Goal: Information Seeking & Learning: Learn about a topic

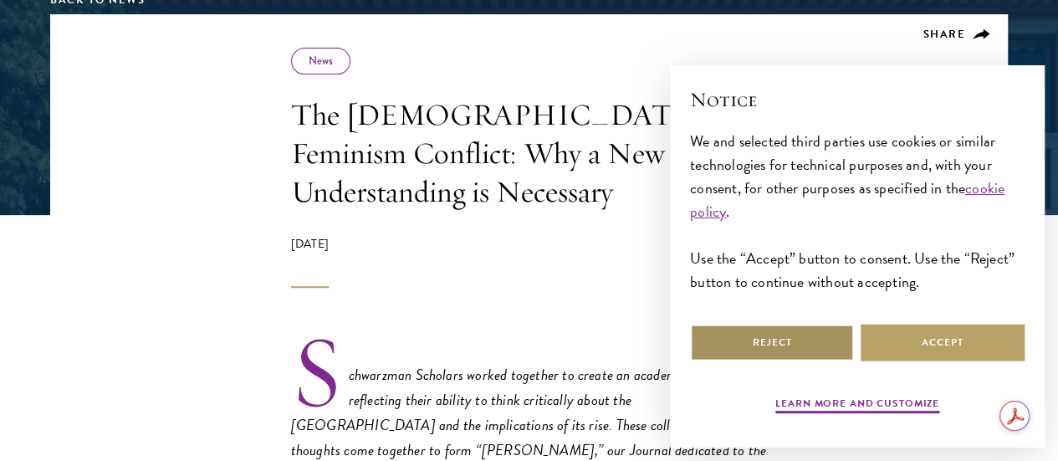
click at [719, 332] on button "Reject" at bounding box center [772, 343] width 164 height 38
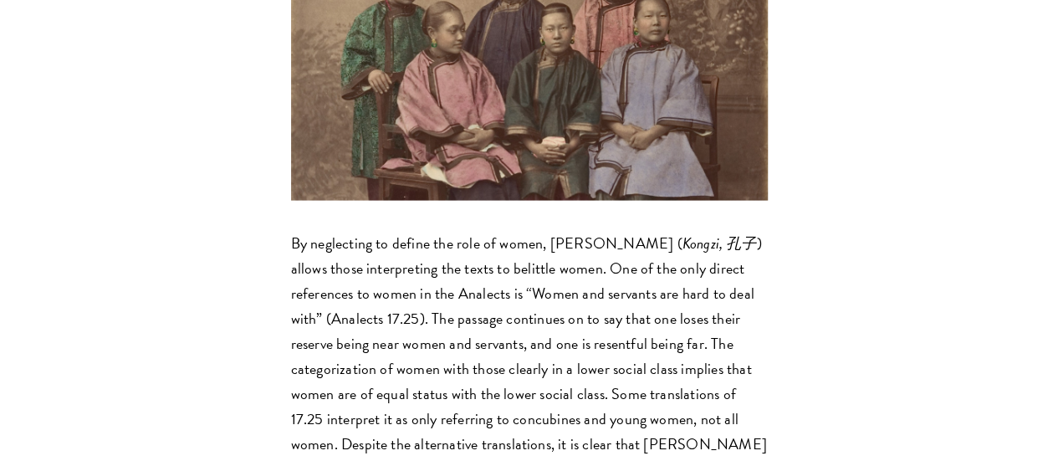
scroll to position [1798, 0]
click at [462, 145] on img at bounding box center [529, 31] width 477 height 337
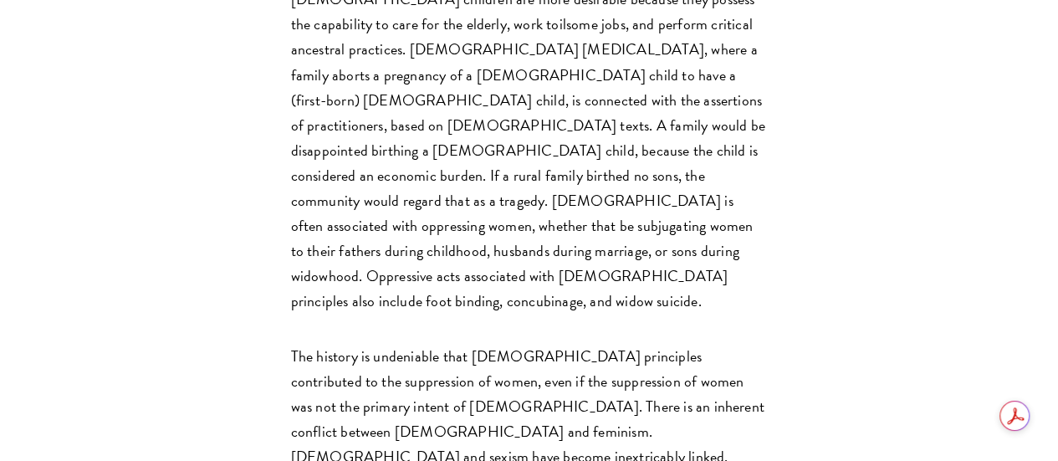
scroll to position [993, 0]
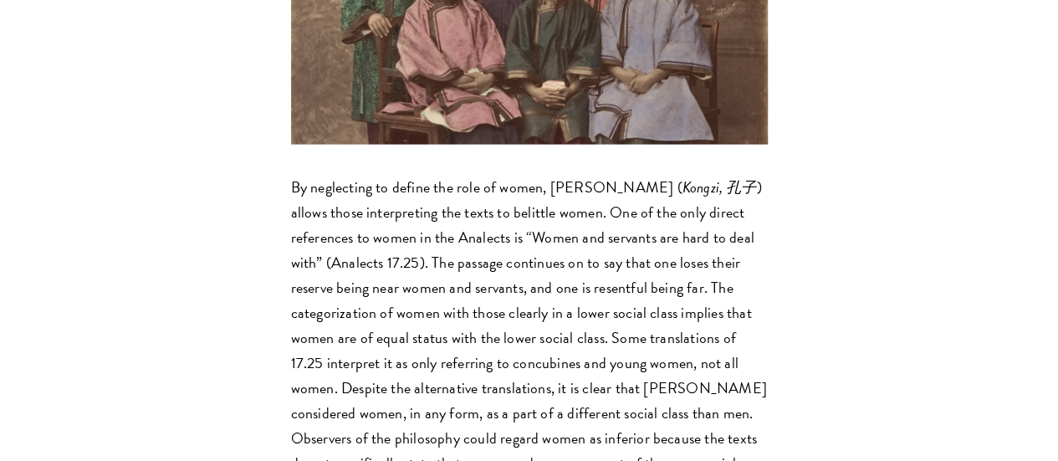
scroll to position [1854, 0]
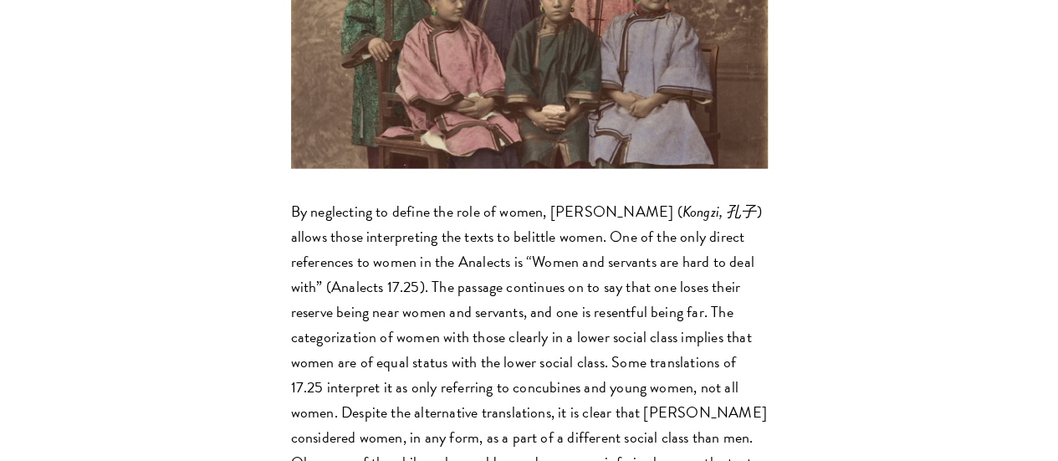
scroll to position [1830, 0]
click at [467, 168] on img at bounding box center [529, -1] width 477 height 337
